Goal: Task Accomplishment & Management: Manage account settings

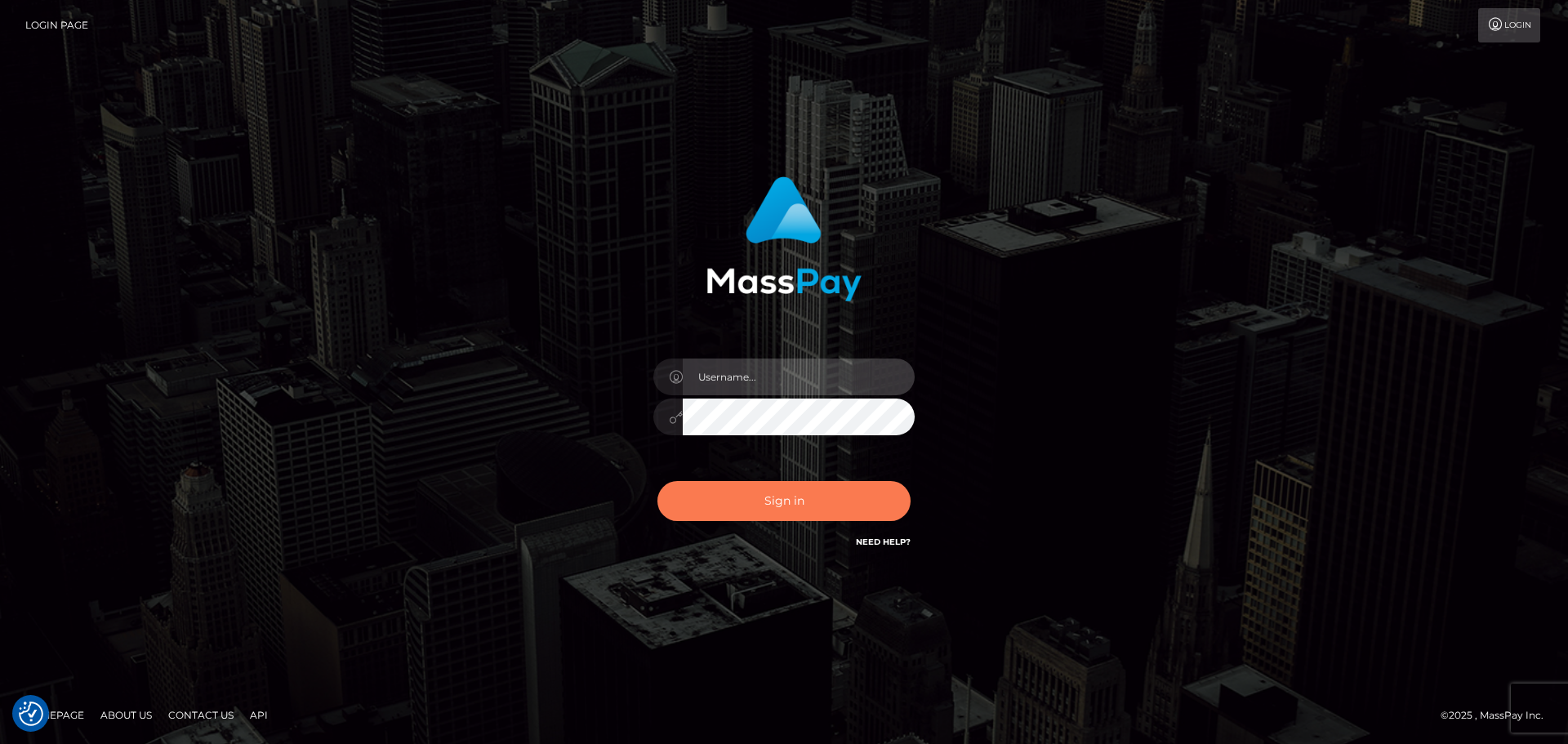
type input "hello.feetfinder"
click at [847, 496] on button "Sign in" at bounding box center [783, 501] width 253 height 40
type input "hello.feetfinder"
click at [773, 503] on button "Sign in" at bounding box center [783, 501] width 253 height 40
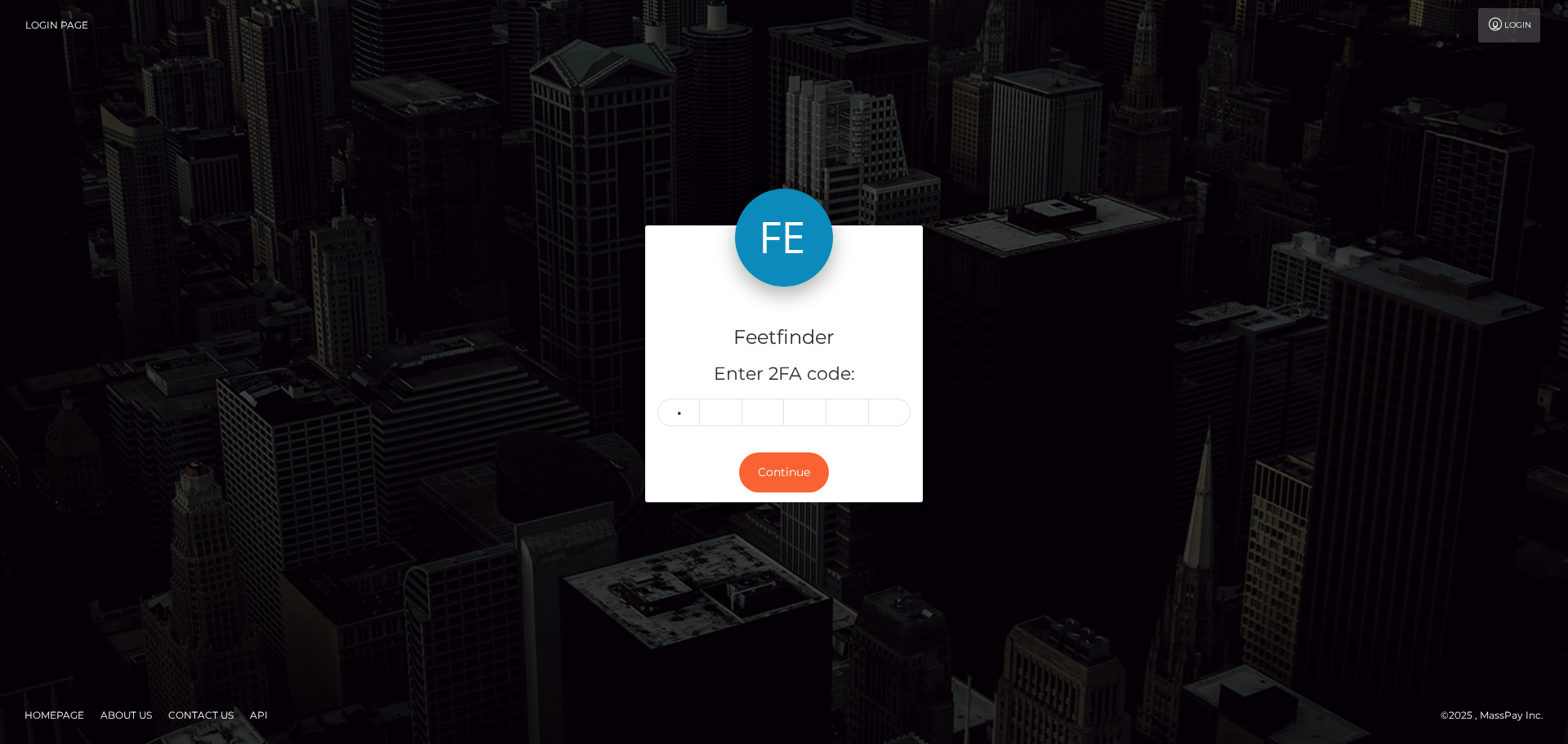
type input "2"
type input "3"
type input "1"
type input "5"
type input "0"
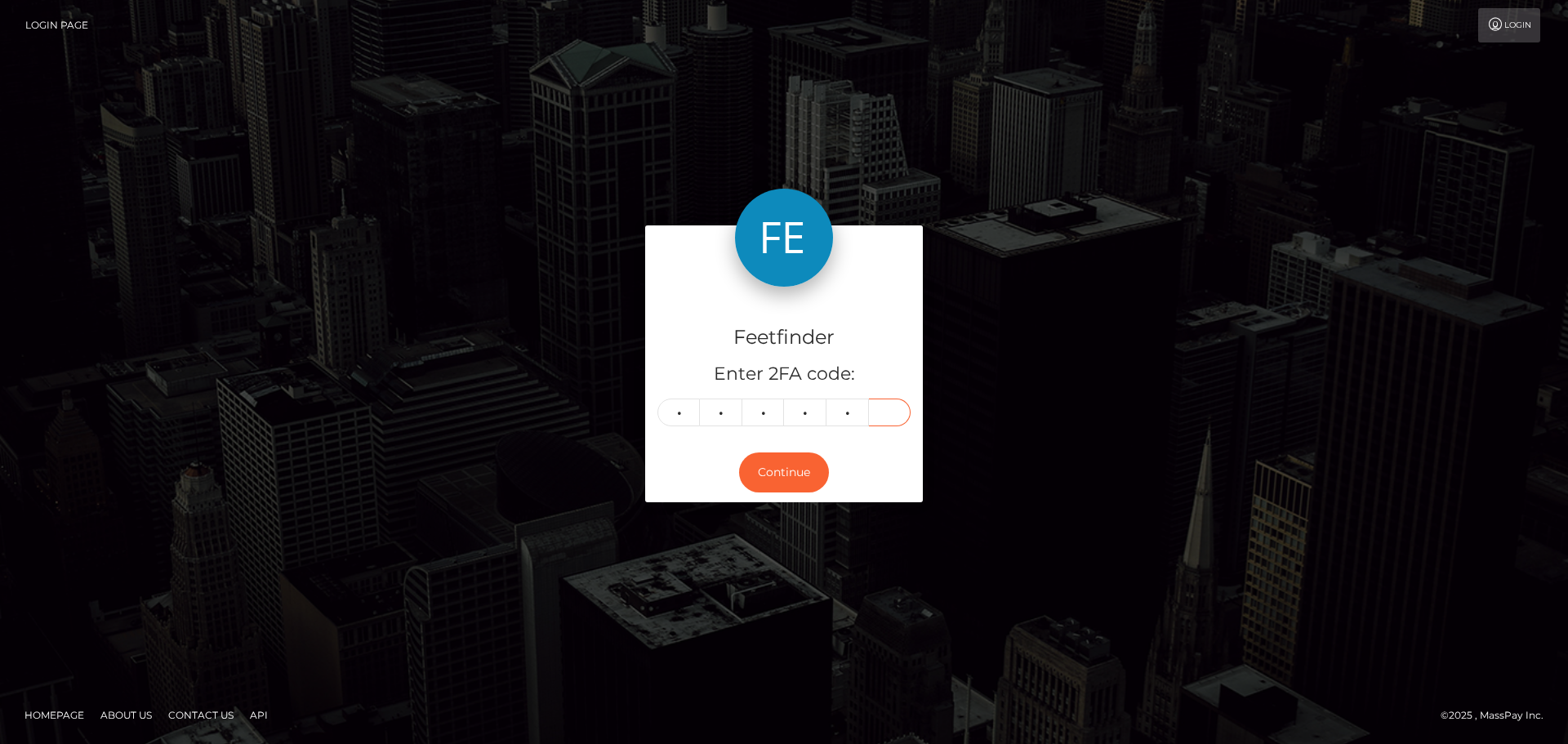
type input "4"
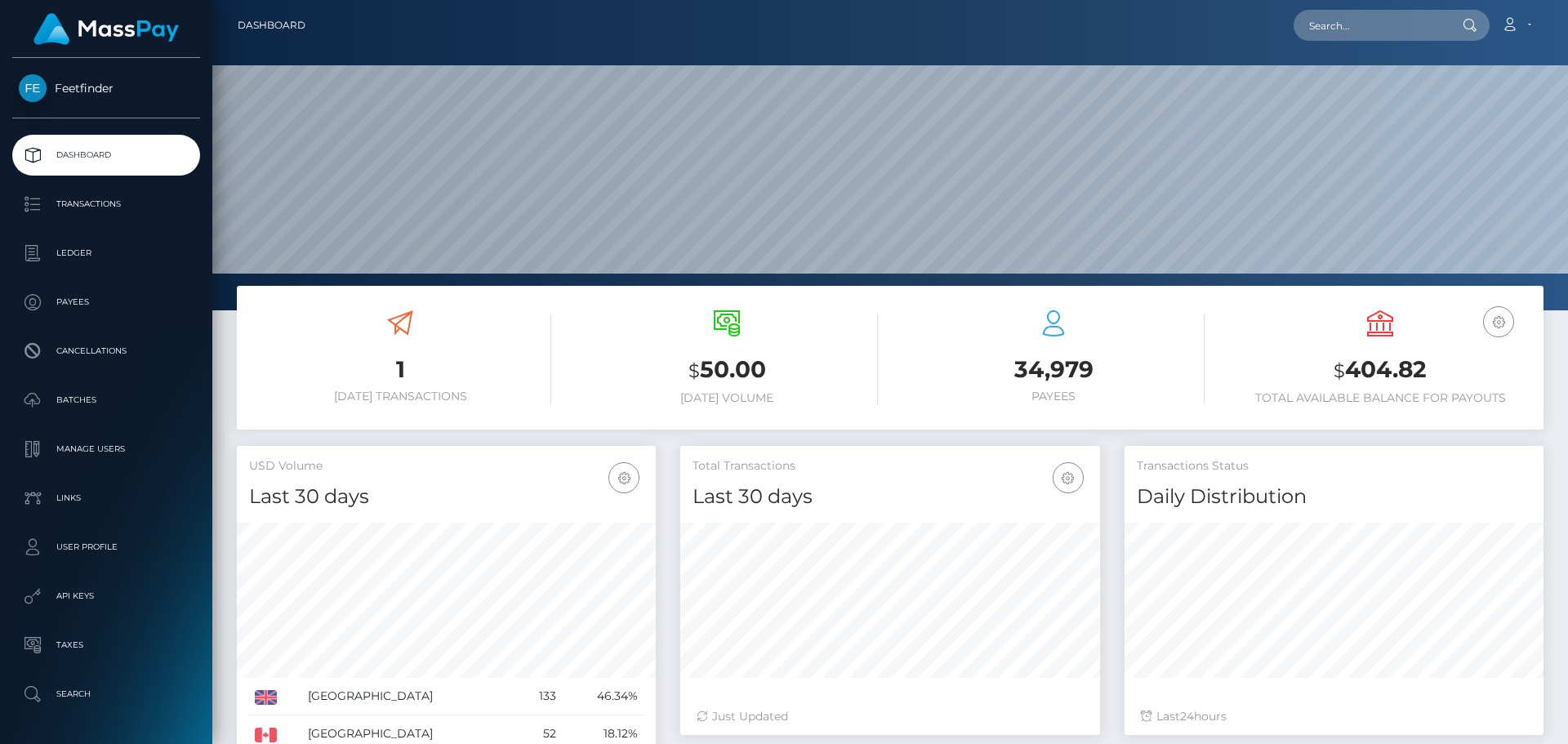
scroll to position [290, 420]
click at [747, 373] on h3 "$ 50.00" at bounding box center [727, 370] width 302 height 33
click at [747, 371] on h3 "$ 50.00" at bounding box center [727, 370] width 302 height 33
click at [87, 100] on link "Feetfinder" at bounding box center [106, 88] width 212 height 28
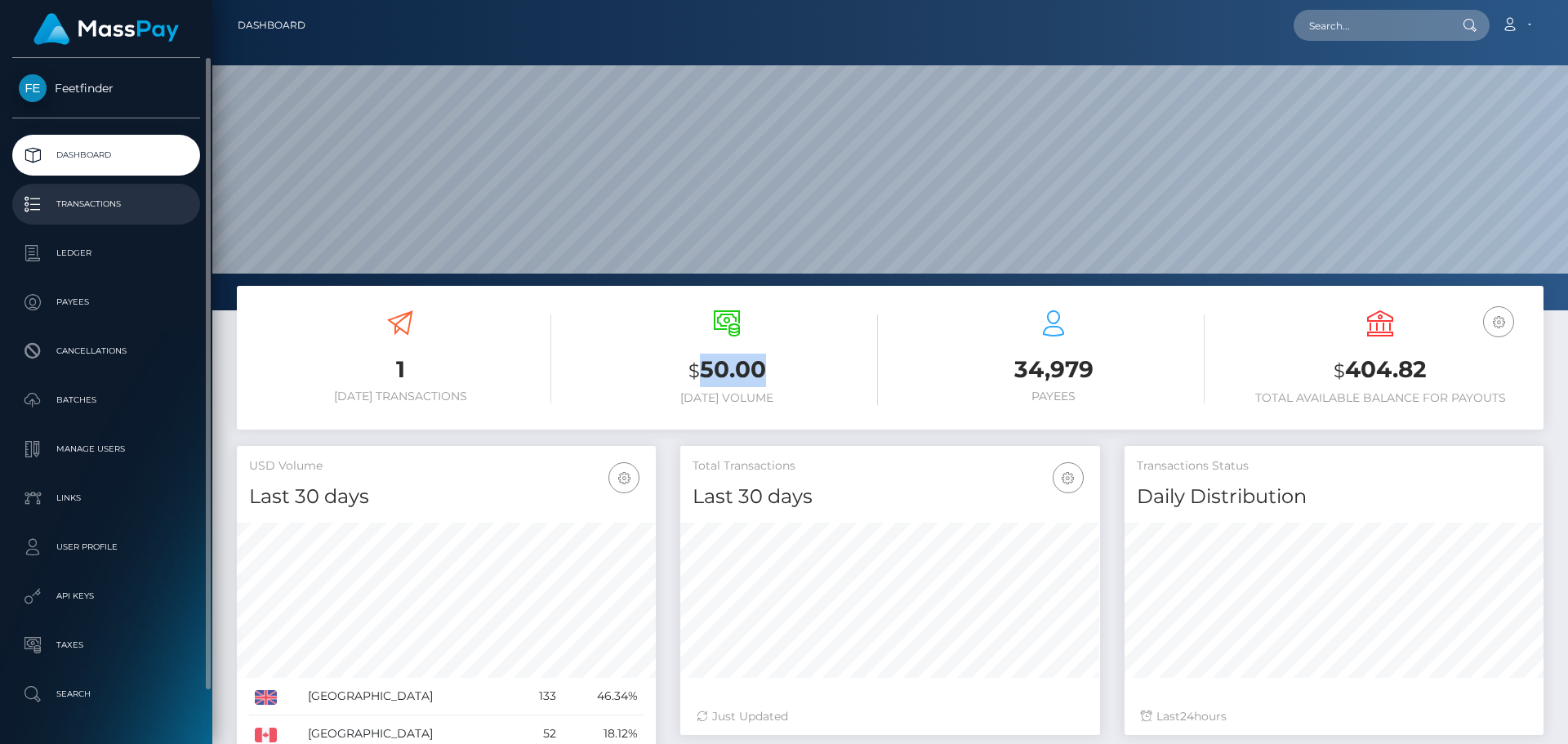
click at [81, 220] on link "Transactions" at bounding box center [106, 204] width 188 height 41
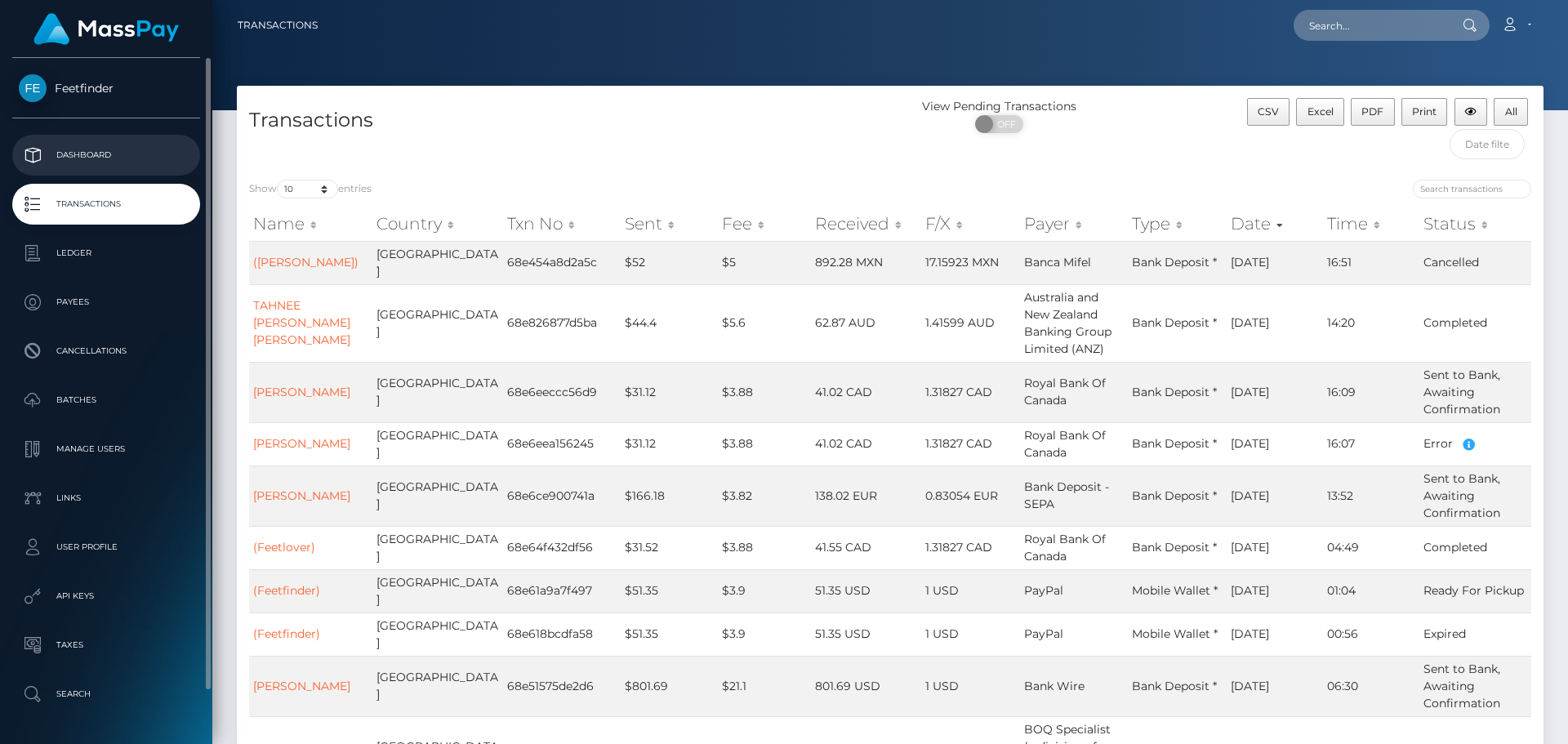
click at [99, 149] on p "Dashboard" at bounding box center [106, 155] width 175 height 24
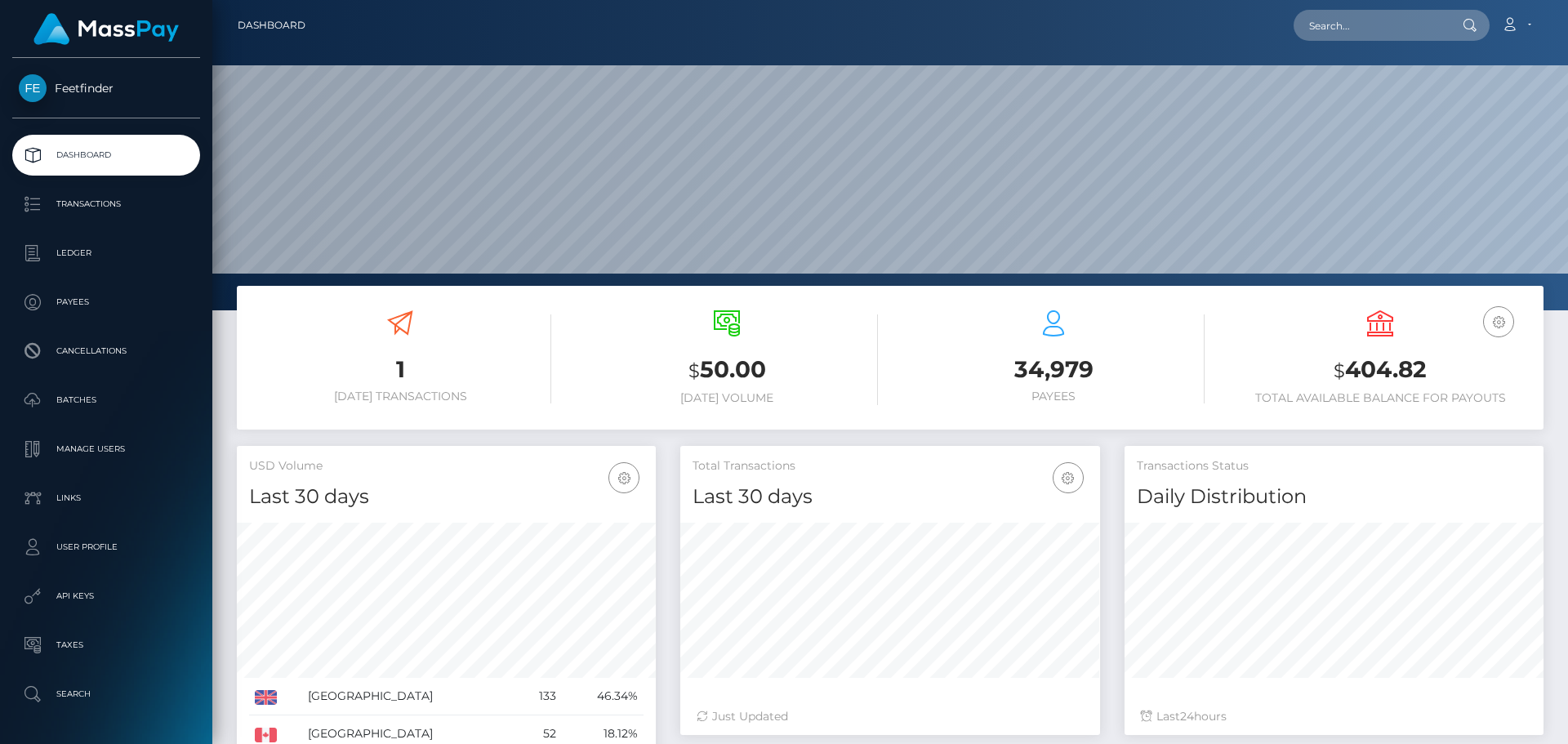
scroll to position [323, 0]
